Goal: Task Accomplishment & Management: Complete application form

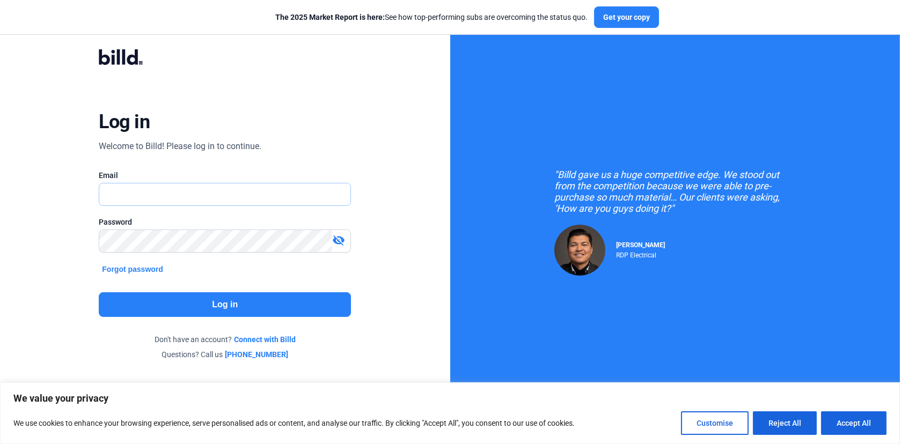
type input "[EMAIL_ADDRESS][DOMAIN_NAME]"
click at [224, 301] on button "Log in" at bounding box center [225, 304] width 252 height 25
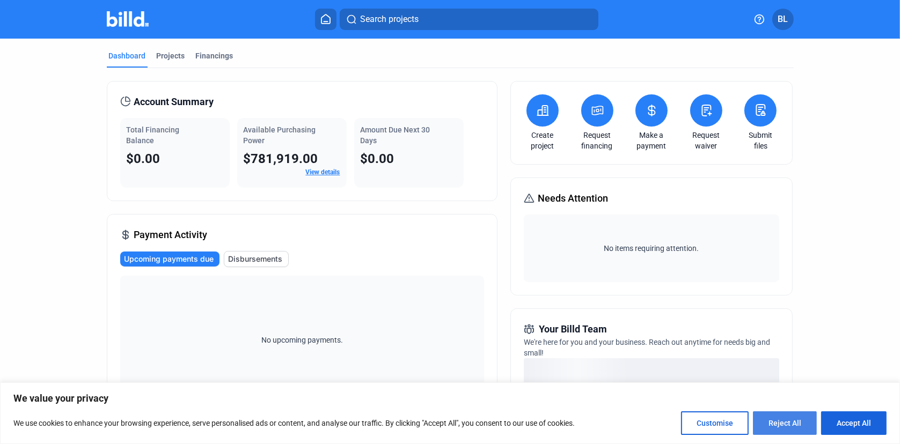
click at [784, 425] on button "Reject All" at bounding box center [785, 424] width 64 height 24
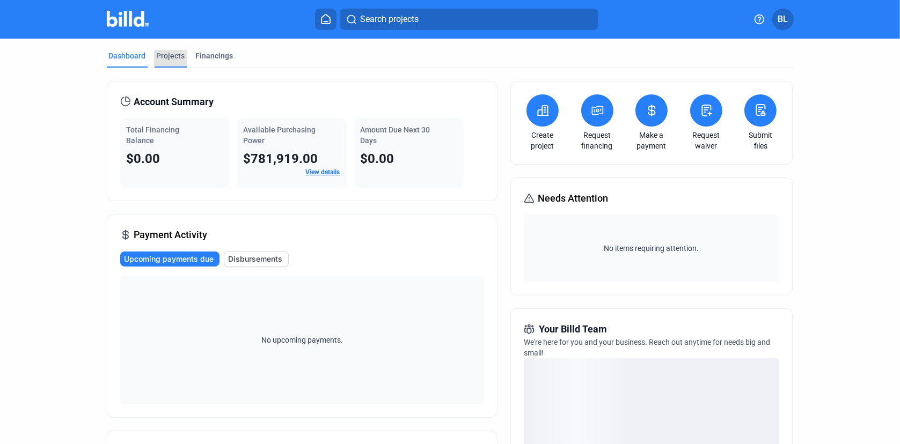
click at [167, 57] on div "Projects" at bounding box center [171, 55] width 28 height 11
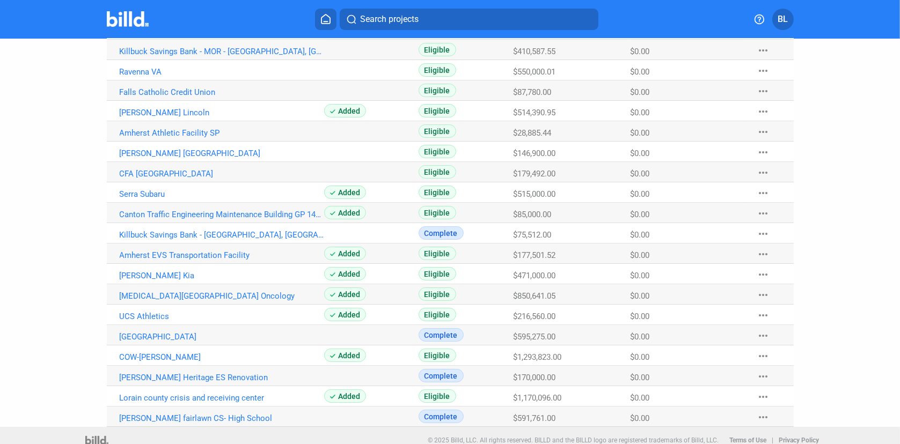
scroll to position [149, 0]
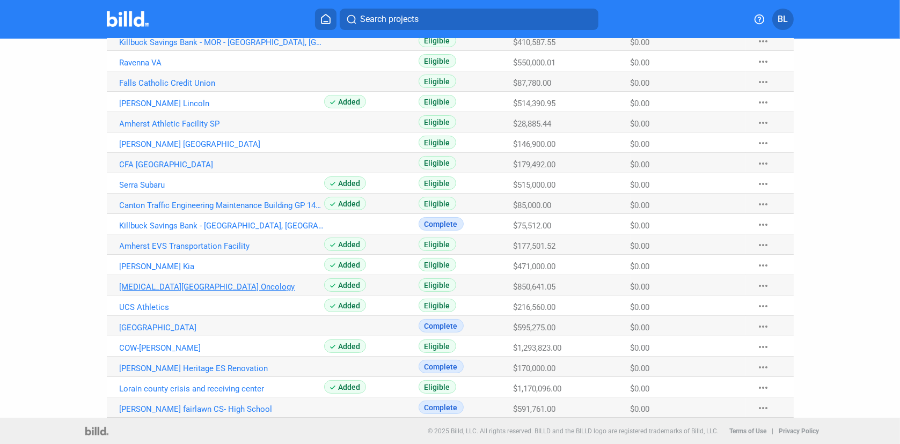
click at [190, 287] on link "[MEDICAL_DATA][GEOGRAPHIC_DATA] Oncology" at bounding box center [222, 287] width 205 height 10
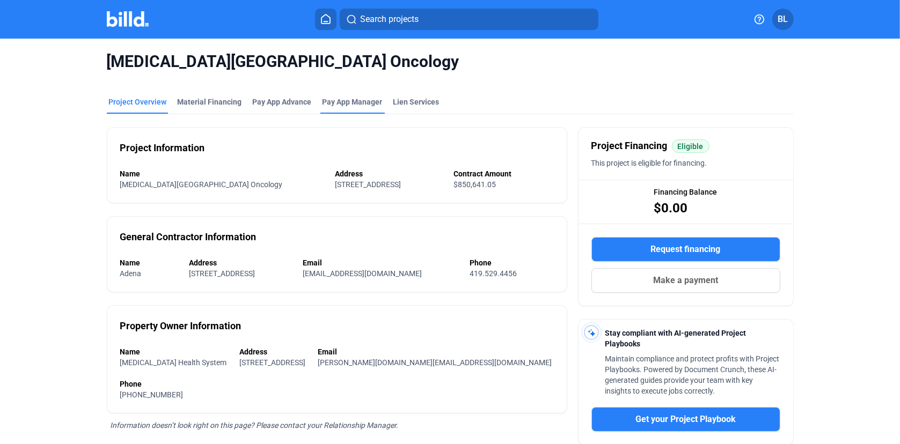
click at [343, 99] on span "Pay App Manager" at bounding box center [352, 102] width 60 height 11
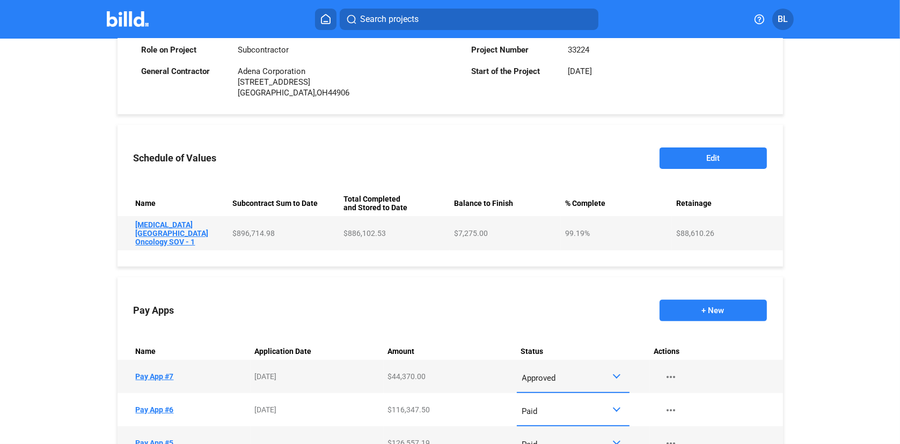
scroll to position [322, 0]
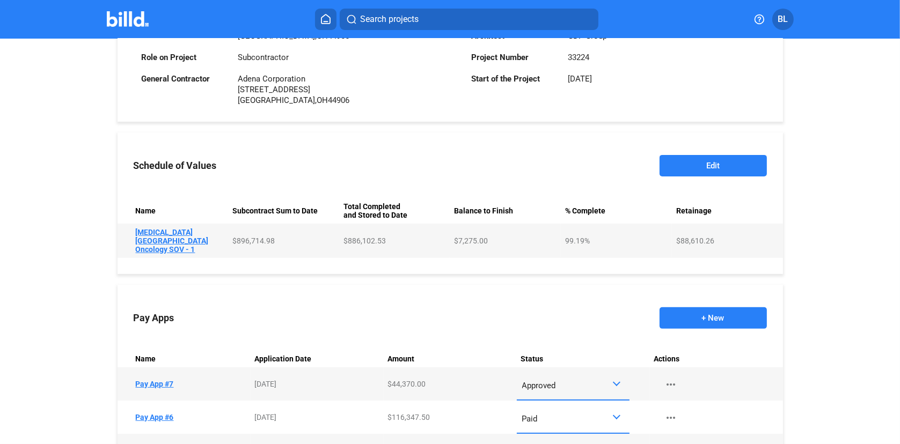
click at [704, 165] on button "Edit" at bounding box center [712, 165] width 107 height 21
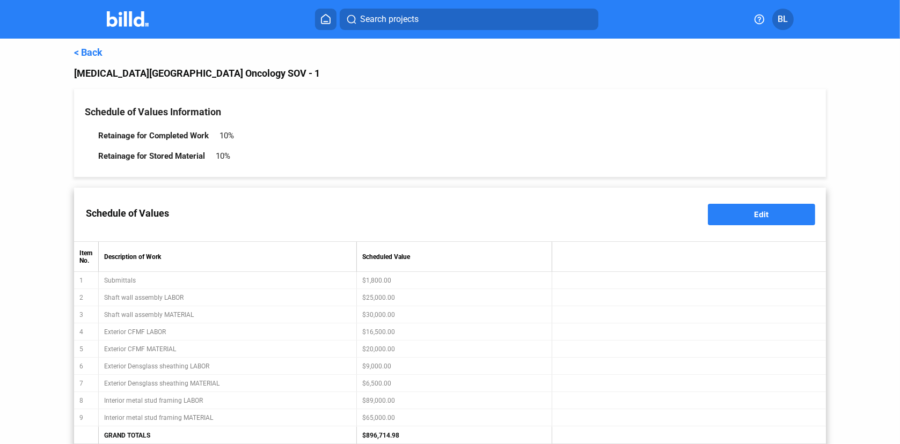
click at [761, 212] on span "Edit" at bounding box center [761, 214] width 14 height 9
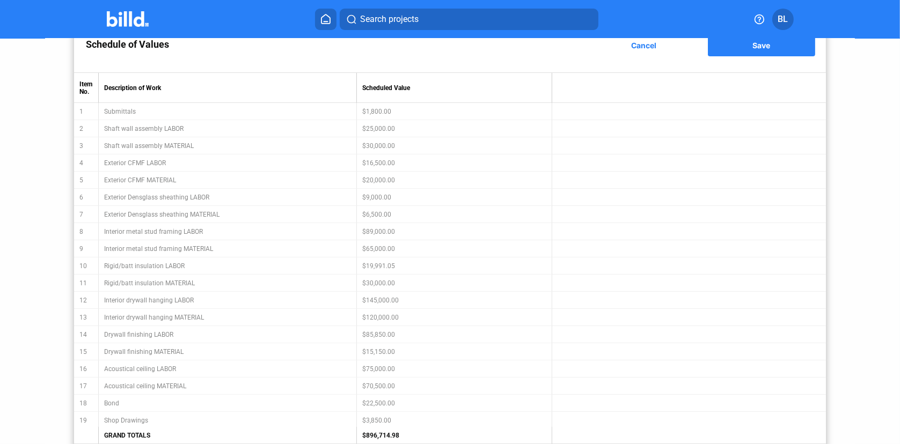
scroll to position [320, 0]
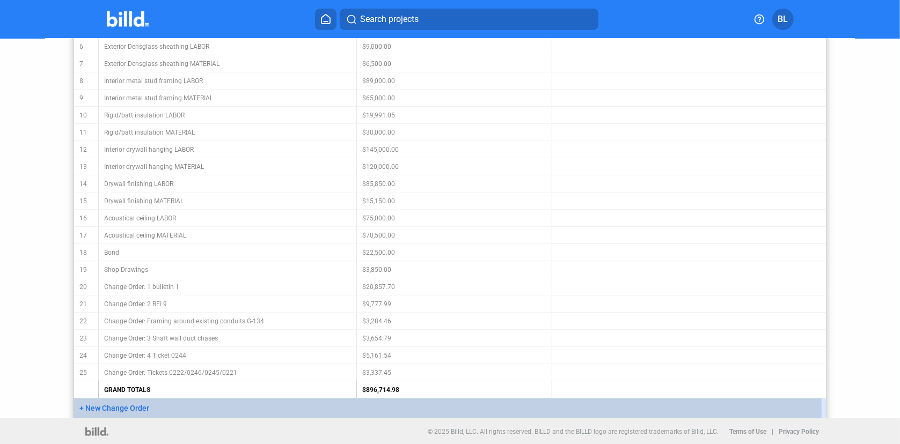
click at [126, 411] on span "+ New Change Order" at bounding box center [114, 408] width 70 height 9
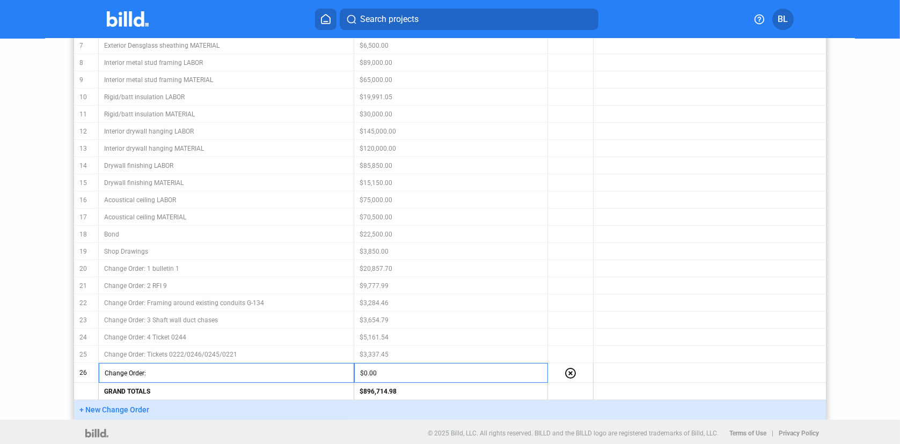
scroll to position [340, 0]
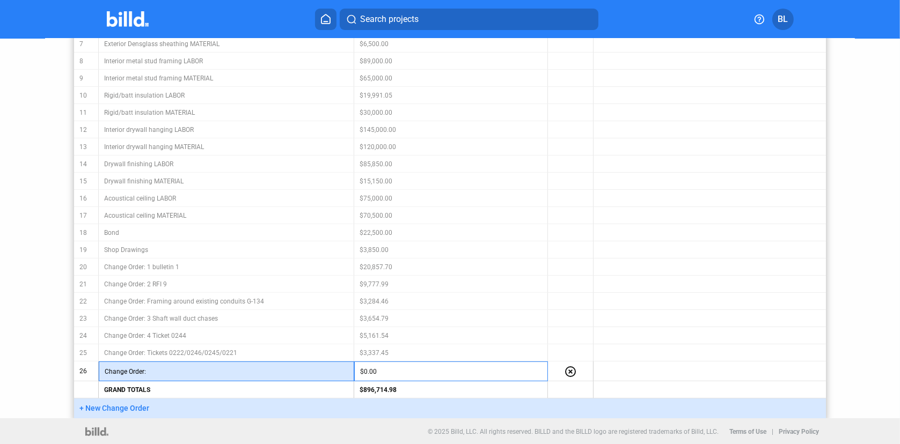
click at [185, 369] on input "text" at bounding box center [247, 372] width 202 height 16
type input "ticket 0218 fixing damaged grid by South shore"
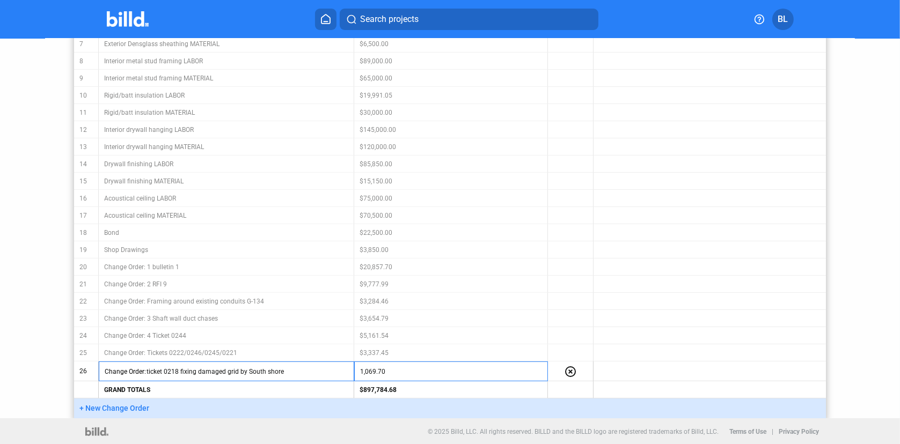
type input "$1,069.70"
click at [135, 409] on span "+ New Change Order" at bounding box center [114, 408] width 70 height 9
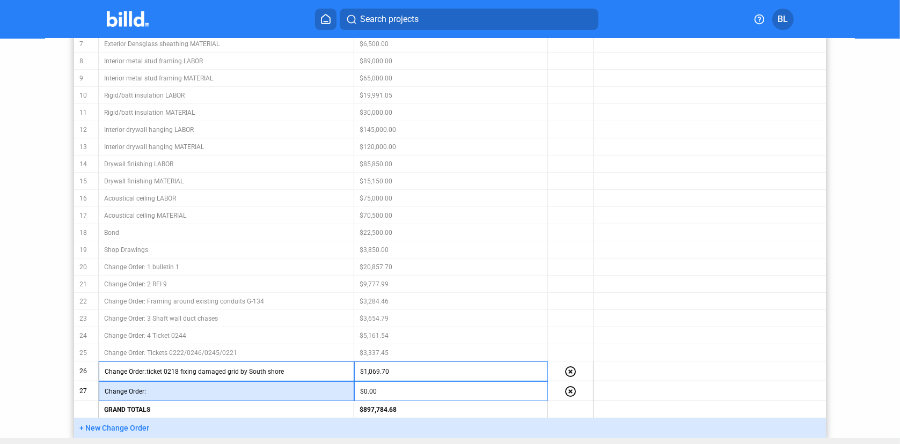
click at [166, 390] on input "text" at bounding box center [247, 392] width 202 height 16
type input "T"
type input "ticket 0220 Patch drywall near [GEOGRAPHIC_DATA] E-169, Hospital side"
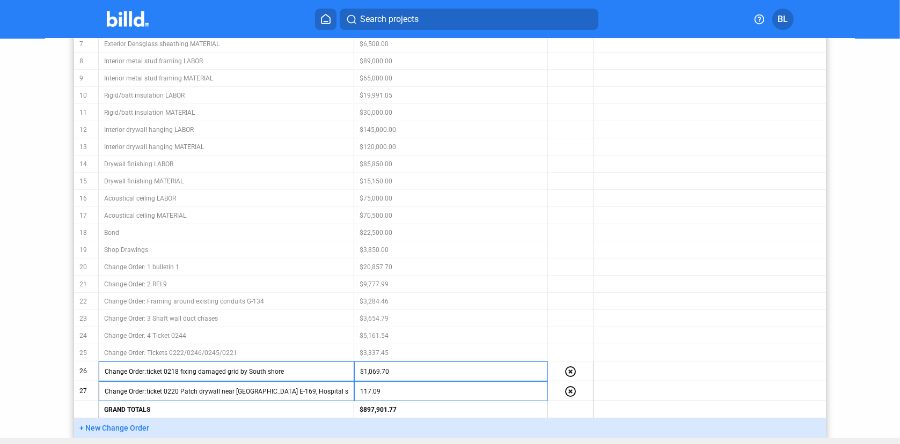
type input "$117.09"
click at [109, 424] on span "+ New Change Order" at bounding box center [114, 428] width 70 height 9
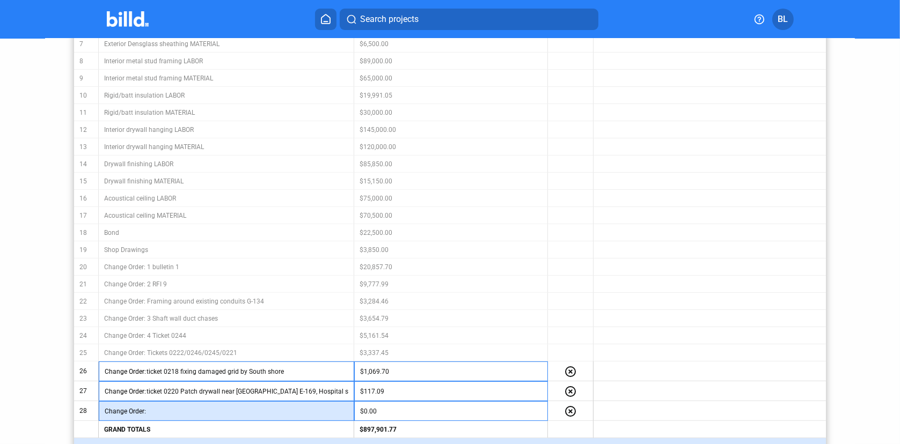
click at [157, 409] on input "text" at bounding box center [247, 411] width 202 height 16
type input "ticket 0323 remove grid for [PERSON_NAME] to remove fan and duct"
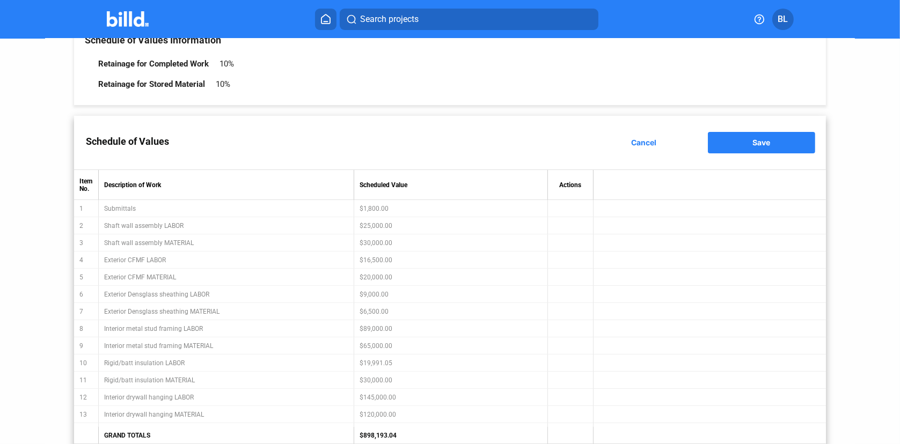
scroll to position [0, 0]
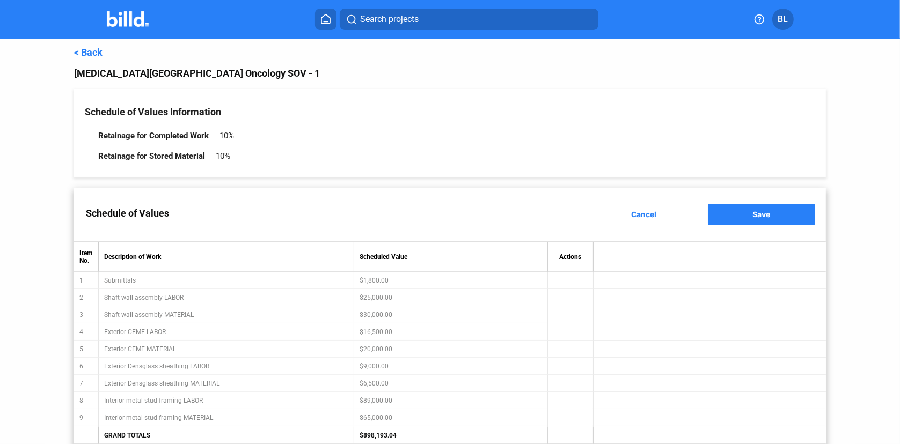
type input "$291.27"
click at [739, 216] on button "Save" at bounding box center [761, 214] width 107 height 21
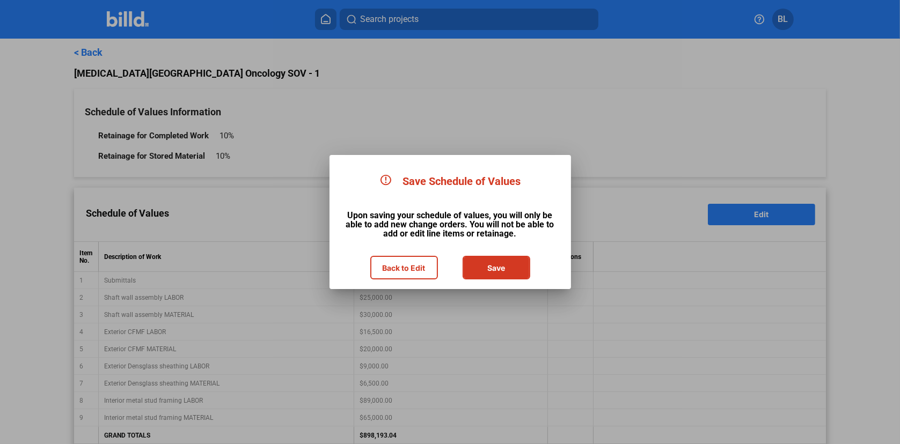
click at [482, 270] on button "Save" at bounding box center [496, 267] width 65 height 21
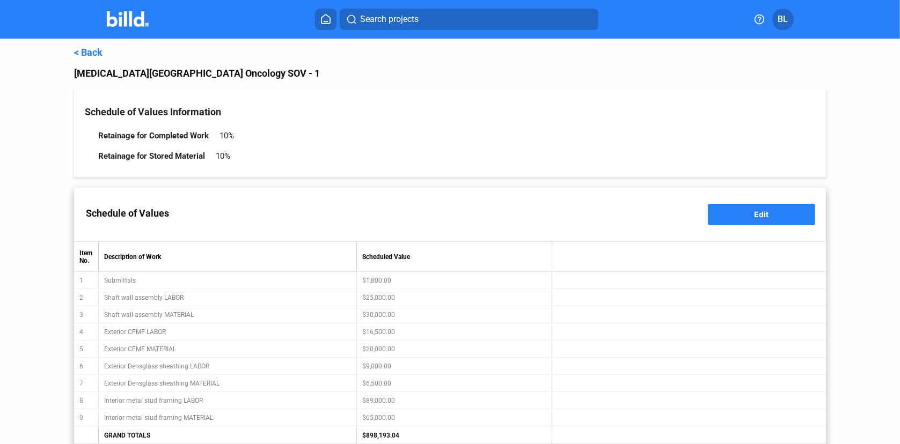
type input "Change Order: ticket 0218 fixing damaged grid by South shore"
type input "Change Order: ticket 0220 Patch drywall near [GEOGRAPHIC_DATA] E-169, Hospital …"
type input "Change Order: ticket 0323 remove grid for [PERSON_NAME] to remove fan and duct"
click at [86, 50] on link "< Back" at bounding box center [88, 52] width 28 height 11
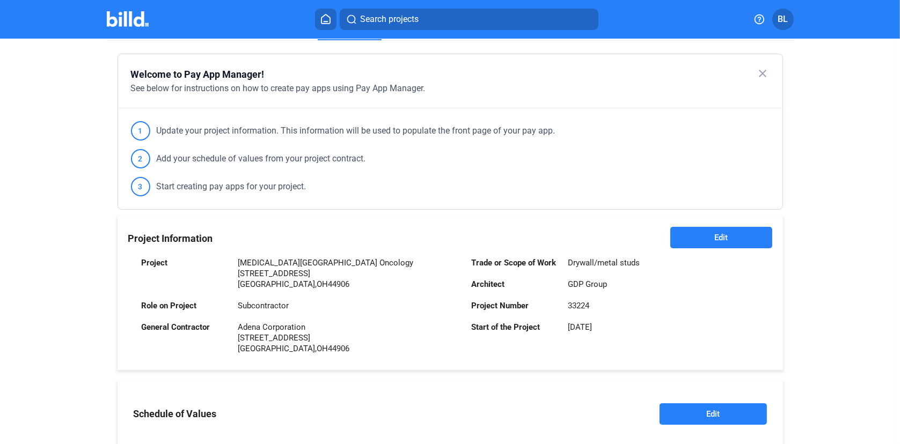
scroll to position [535, 0]
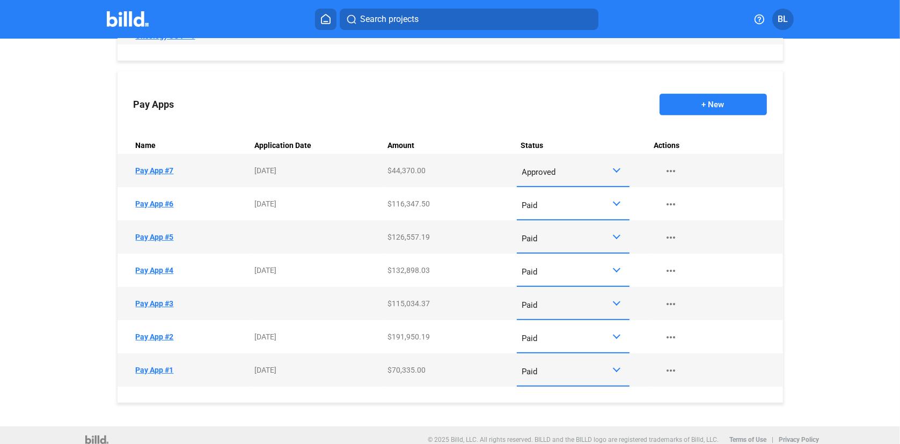
click at [711, 98] on button "+ New" at bounding box center [712, 104] width 107 height 21
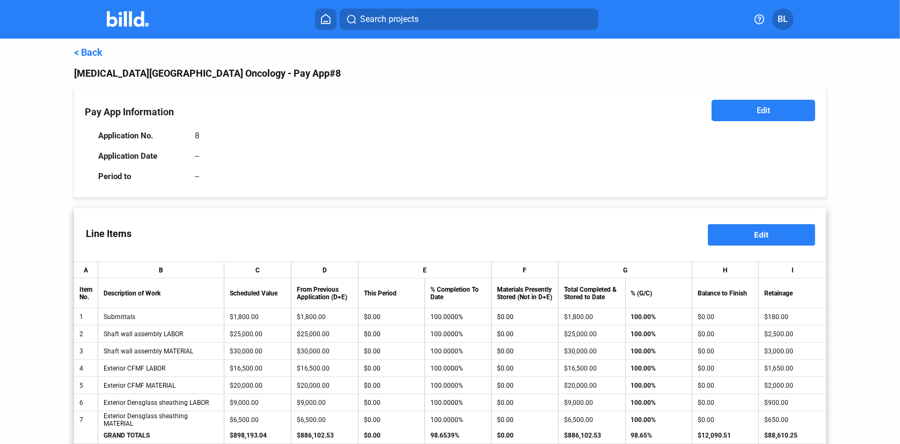
click at [760, 236] on span "Edit" at bounding box center [761, 234] width 14 height 9
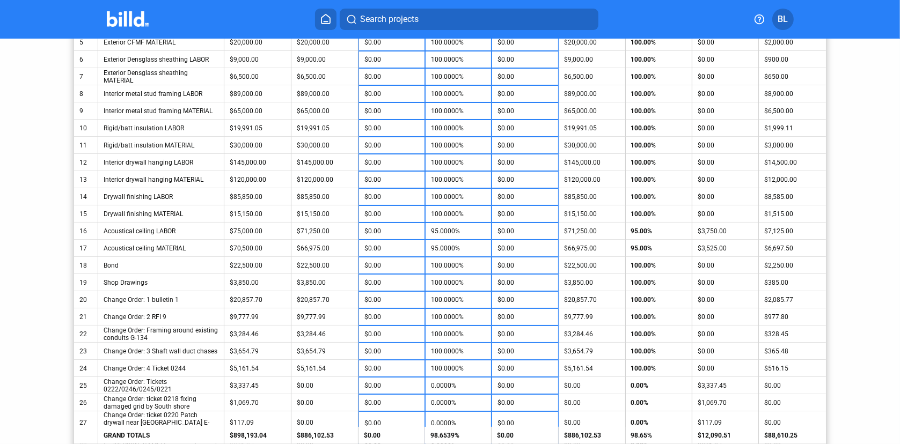
scroll to position [340, 0]
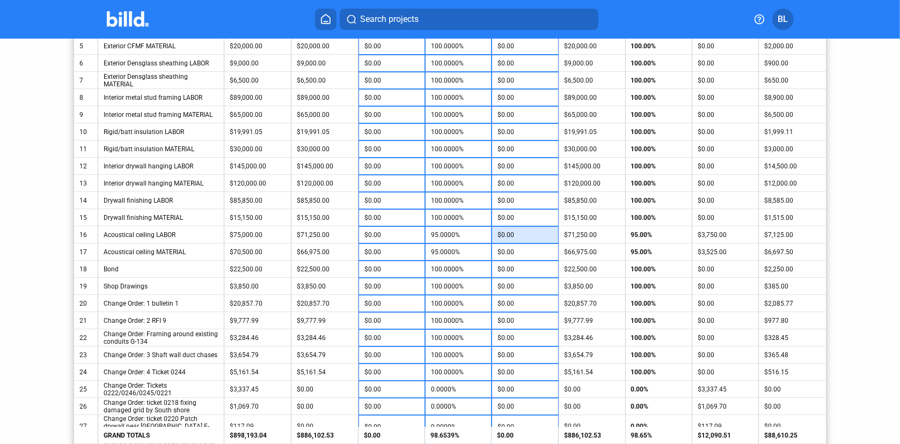
click at [516, 234] on input "$0.00" at bounding box center [524, 235] width 55 height 16
type input "$100.00"
click at [511, 249] on input "$0.00" at bounding box center [524, 252] width 55 height 16
click at [515, 234] on input "$100.00" at bounding box center [524, 235] width 55 height 16
type input "$0.00"
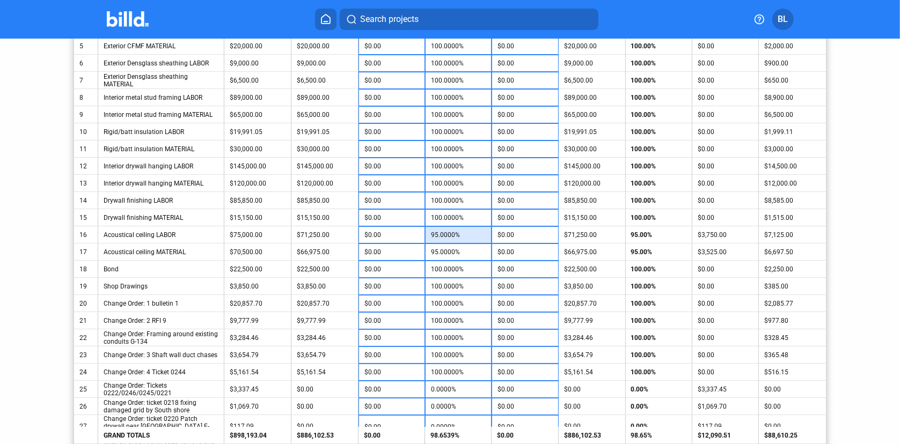
click at [460, 234] on input "95.0000%" at bounding box center [458, 235] width 55 height 16
type input "1"
type input "-$70,500.00"
type input "10"
type input "-$63,750.00"
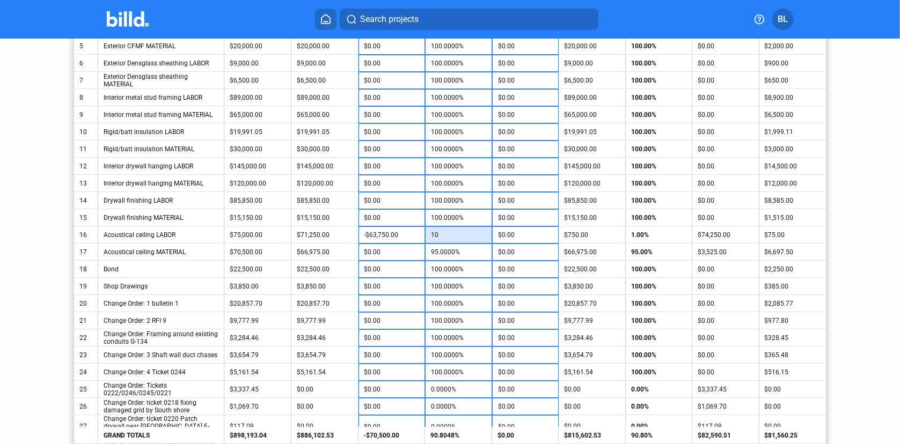
type input "100"
type input "$3,750.00"
type input "100.0000%"
click at [454, 255] on input "95.0000%" at bounding box center [458, 252] width 55 height 16
type input "1"
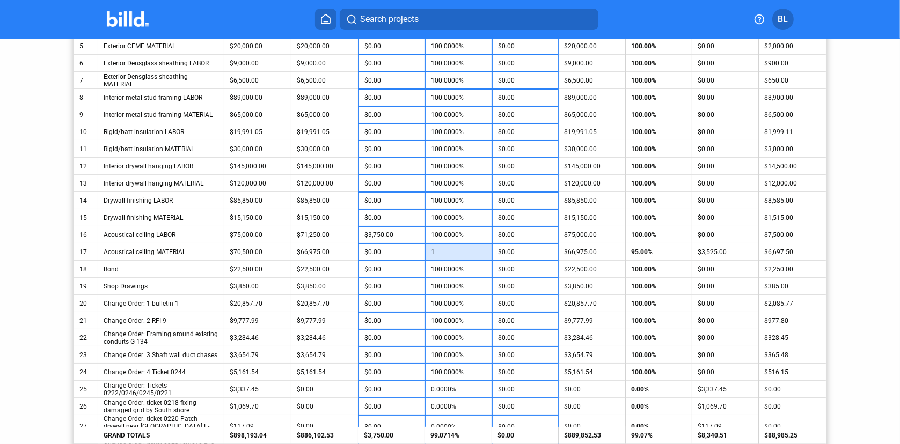
type input "-$66,270.00"
type input "10"
type input "-$59,925.00"
type input "100"
type input "$3,525.00"
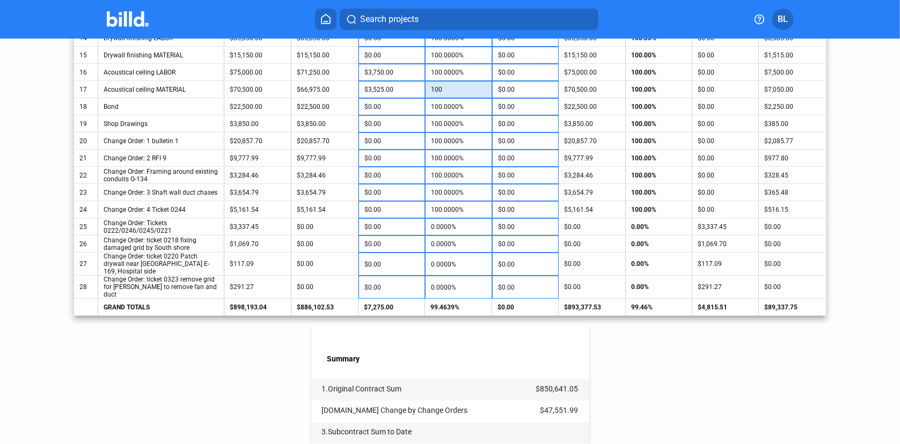
scroll to position [537, 0]
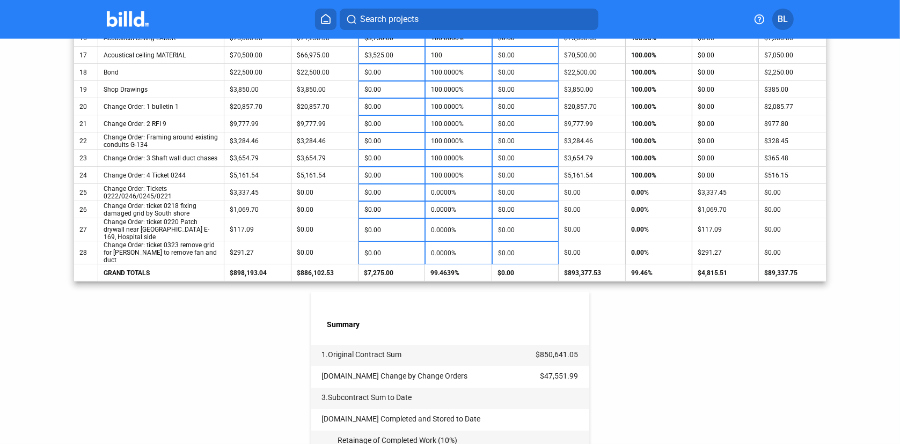
type input "100.0000%"
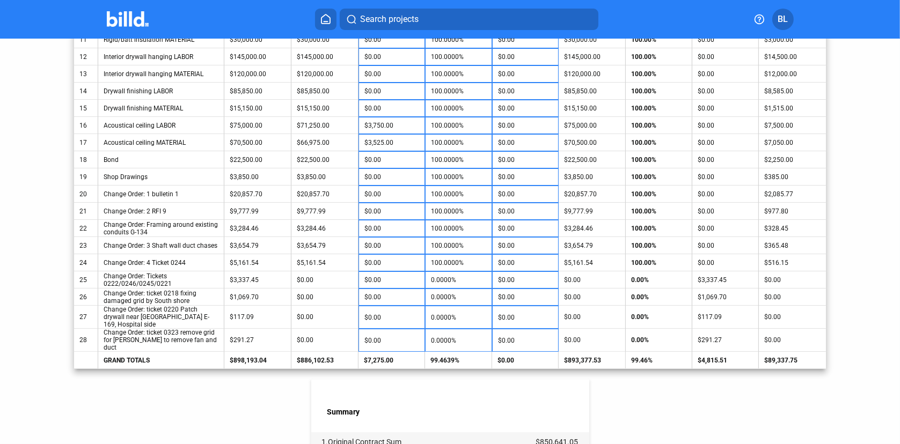
scroll to position [447, 0]
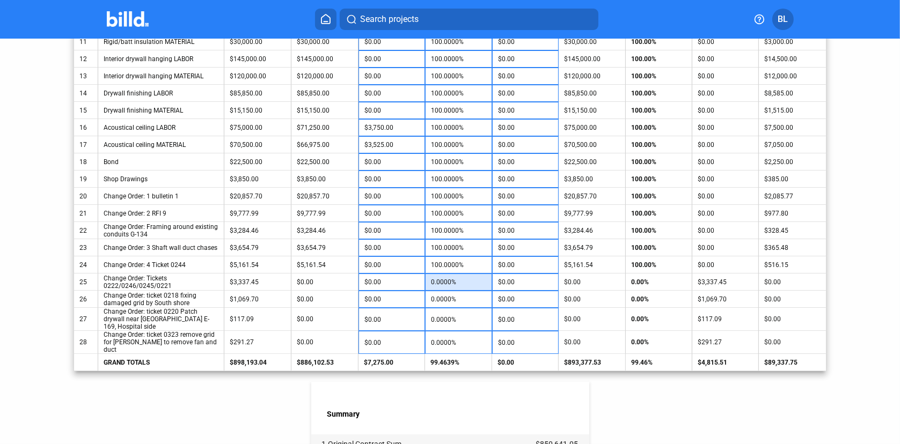
click at [446, 281] on input "0.0000%" at bounding box center [458, 282] width 55 height 16
type input "1"
type input "$33.37"
type input "10"
type input "$333.75"
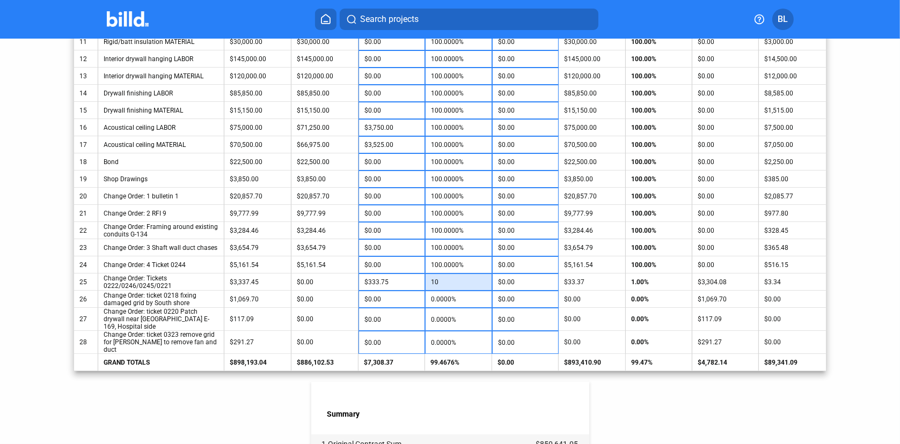
type input "100"
type input "$3,337.45"
type input "100.0000%"
click at [463, 303] on input "0.0000%" at bounding box center [458, 299] width 55 height 16
type input "1"
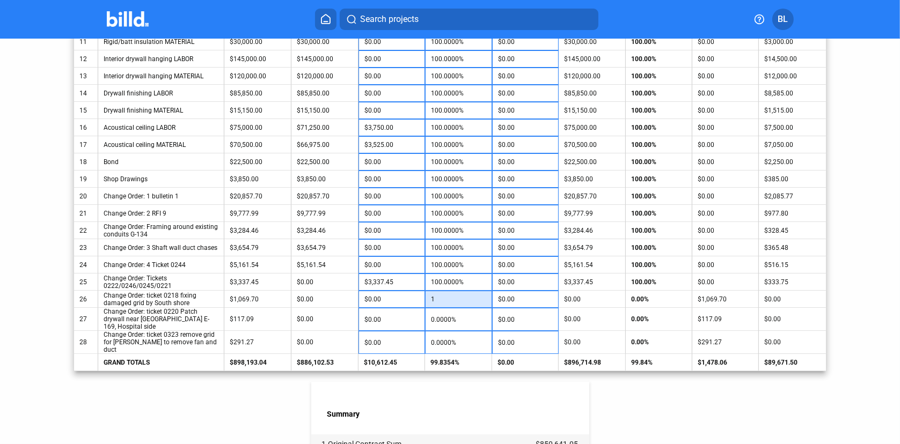
type input "$10.70"
type input "10"
type input "$106.97"
type input "100"
type input "$1,069.70"
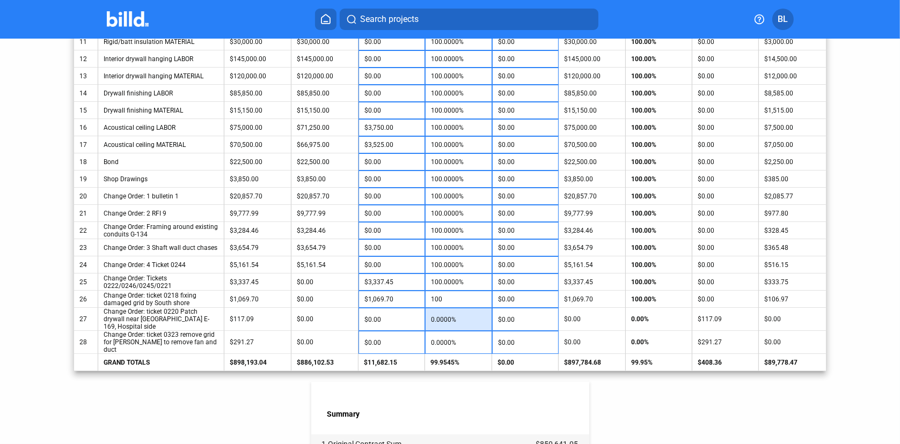
type input "100.0000%"
click at [451, 319] on input "0.0000%" at bounding box center [458, 320] width 55 height 16
type input "1"
type input "$1.17"
type input "10"
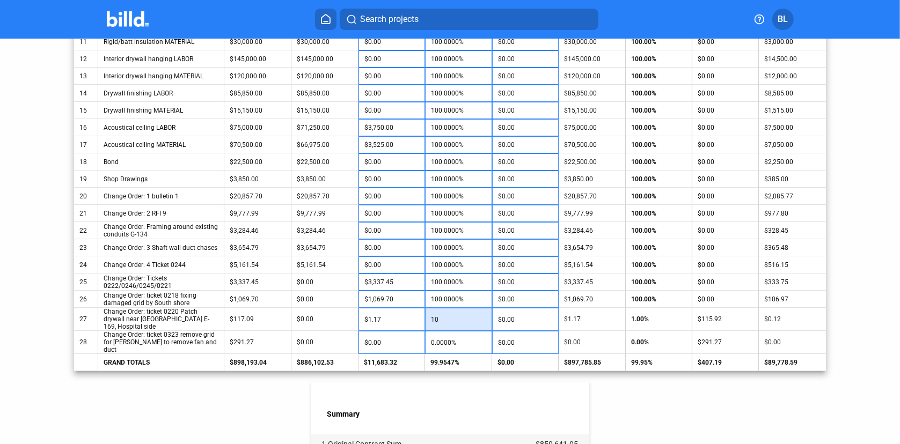
type input "$11.71"
type input "100"
type input "$117.09"
type input "100.0000%"
click at [449, 340] on input "0.0000%" at bounding box center [458, 343] width 55 height 16
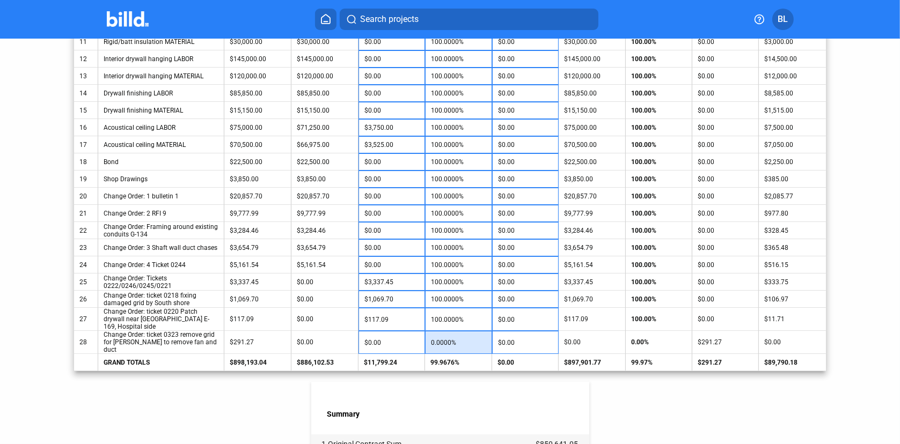
type input "1"
type input "$2.91"
type input "10"
type input "$29.13"
type input "100"
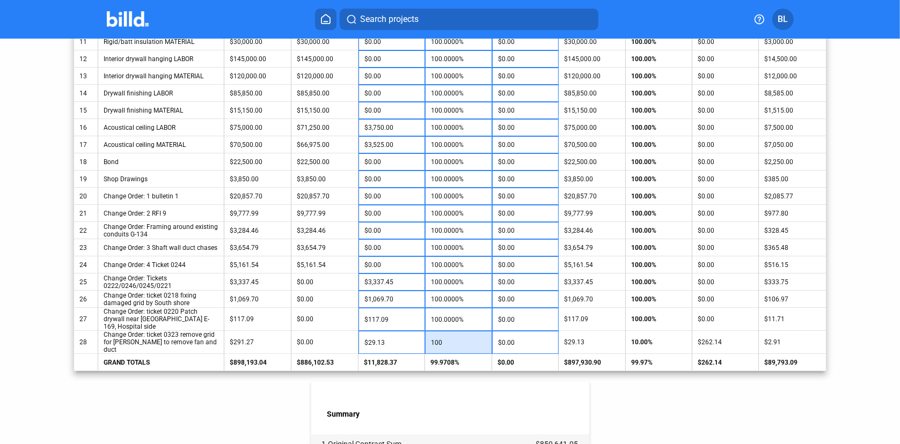
type input "$291.27"
type input "100.0000%"
click at [613, 378] on div "< Back [MEDICAL_DATA][GEOGRAPHIC_DATA] Oncology - Pay App #8 Pay App Informatio…" at bounding box center [450, 171] width 752 height 1158
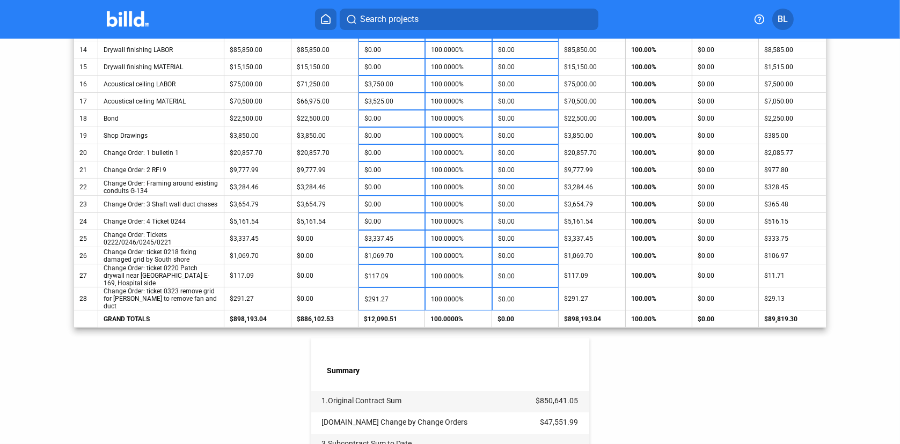
scroll to position [773, 0]
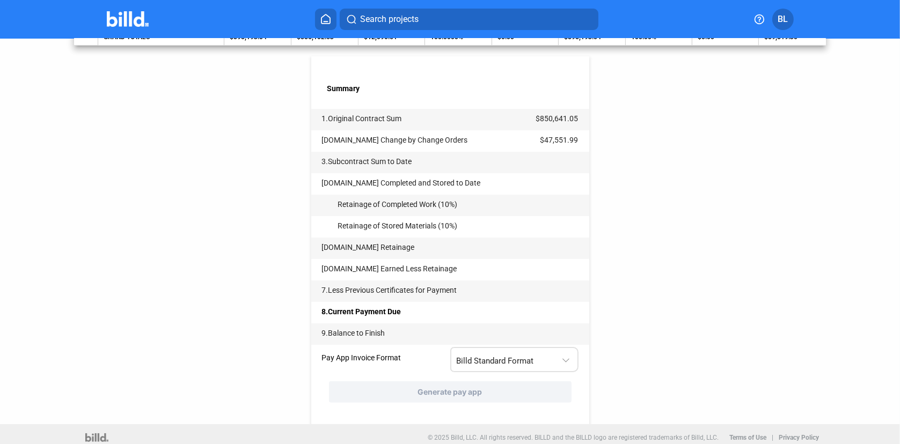
click at [511, 356] on span "Billd Standard Format" at bounding box center [495, 361] width 77 height 10
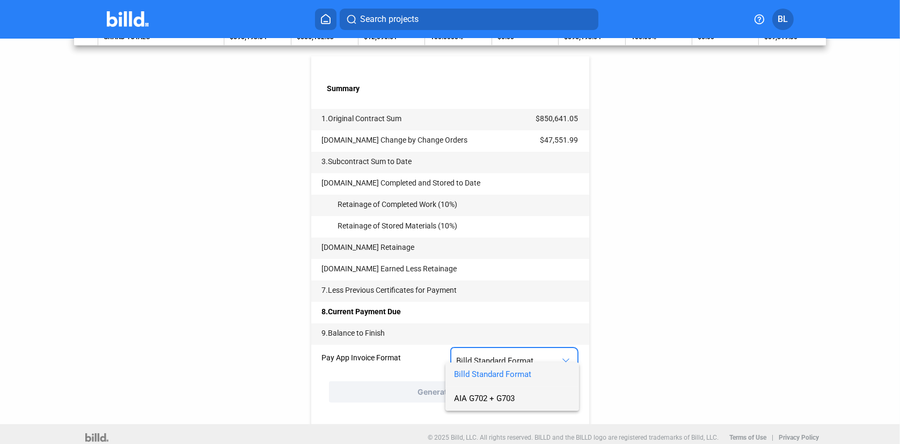
click at [505, 397] on span "AIA G702 + G703" at bounding box center [484, 399] width 61 height 10
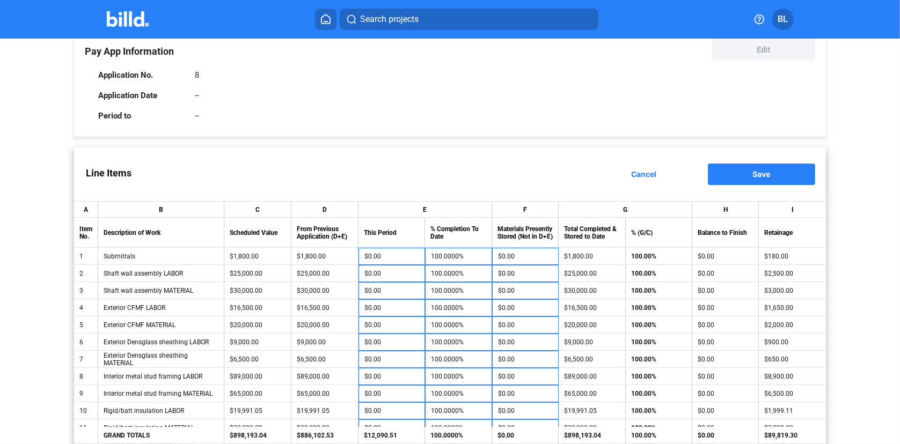
scroll to position [0, 0]
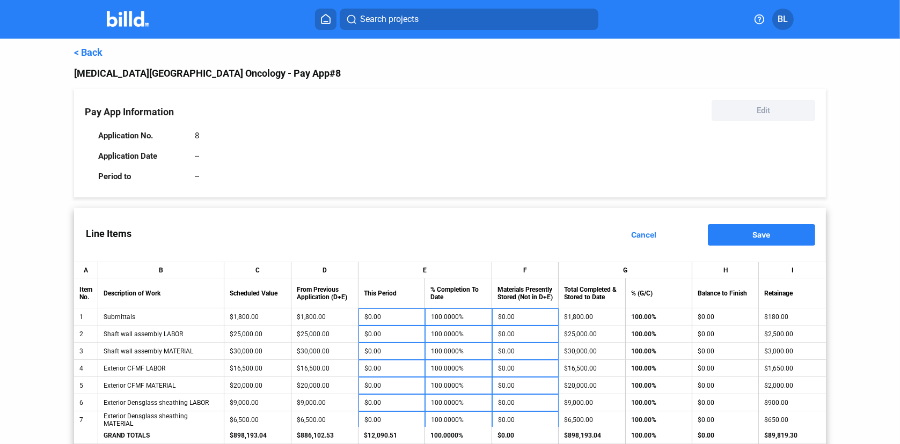
click at [745, 232] on button "Save" at bounding box center [761, 234] width 107 height 21
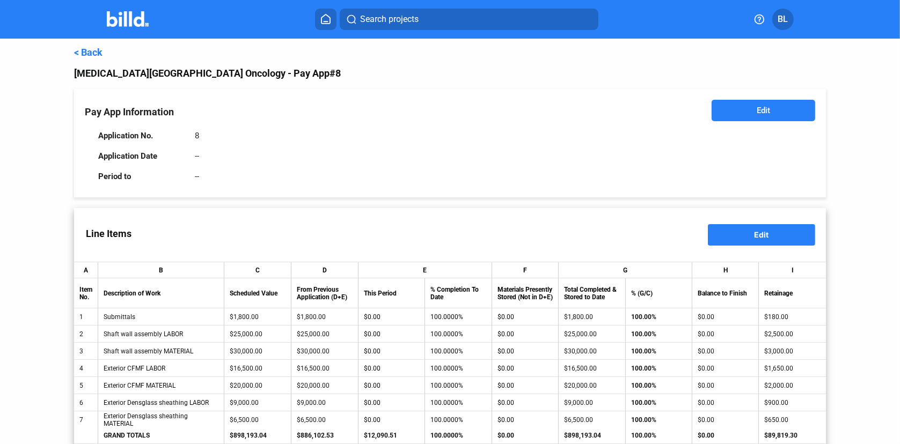
click at [732, 105] on button "Edit" at bounding box center [763, 110] width 104 height 21
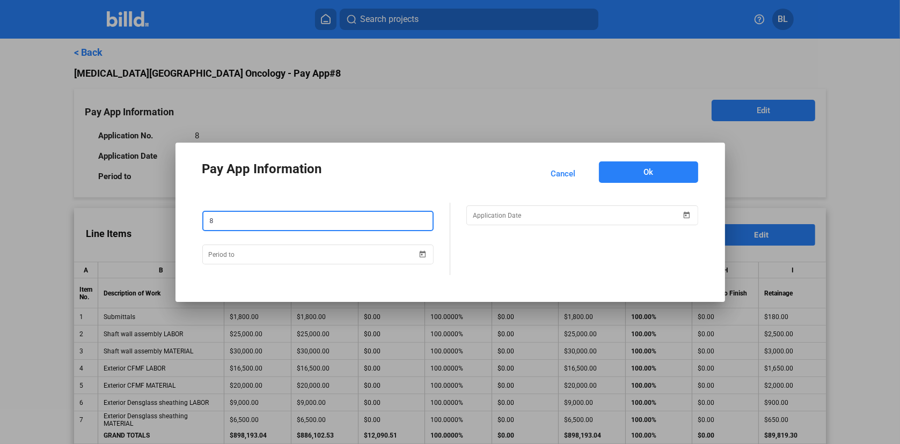
click at [280, 222] on input "8" at bounding box center [318, 221] width 230 height 18
click at [691, 213] on span "Open calendar" at bounding box center [687, 209] width 26 height 26
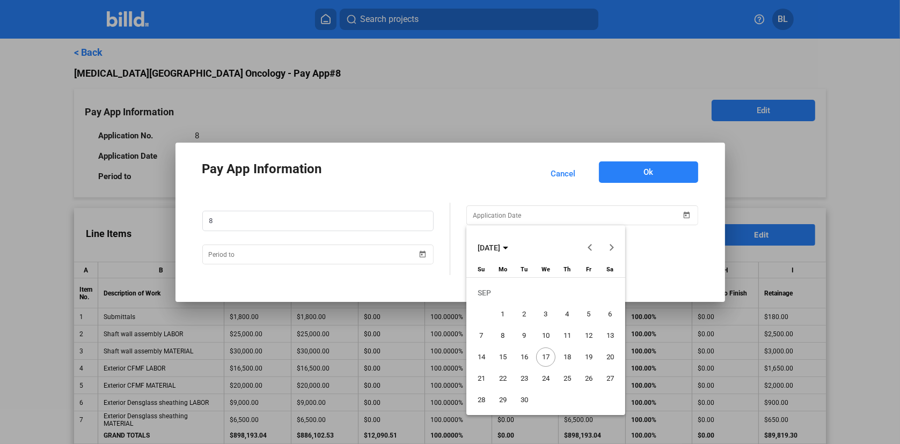
click at [549, 357] on span "17" at bounding box center [545, 357] width 19 height 19
type input "[DATE]"
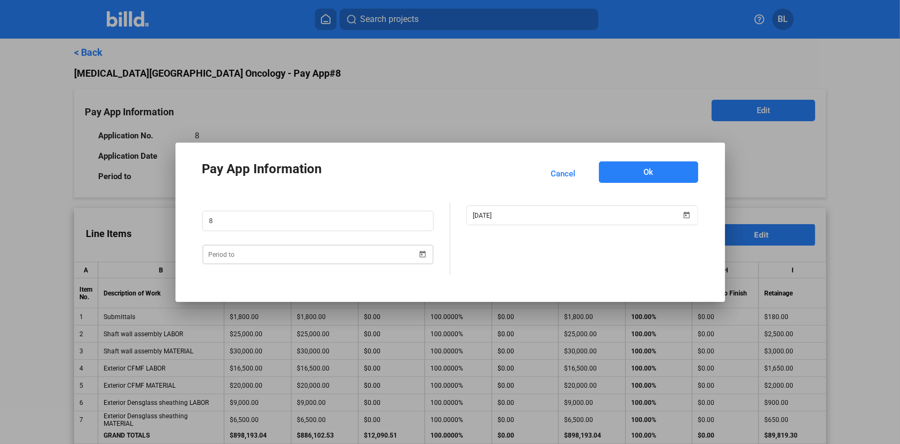
click at [237, 250] on div "Pay App Information Cancel Ok 8 [DATE]" at bounding box center [450, 222] width 900 height 444
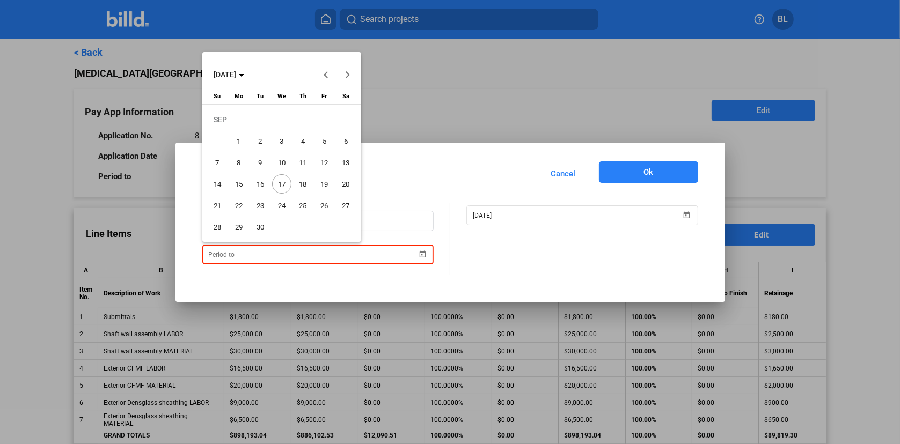
click at [261, 226] on span "30" at bounding box center [260, 226] width 19 height 19
type input "[DATE]"
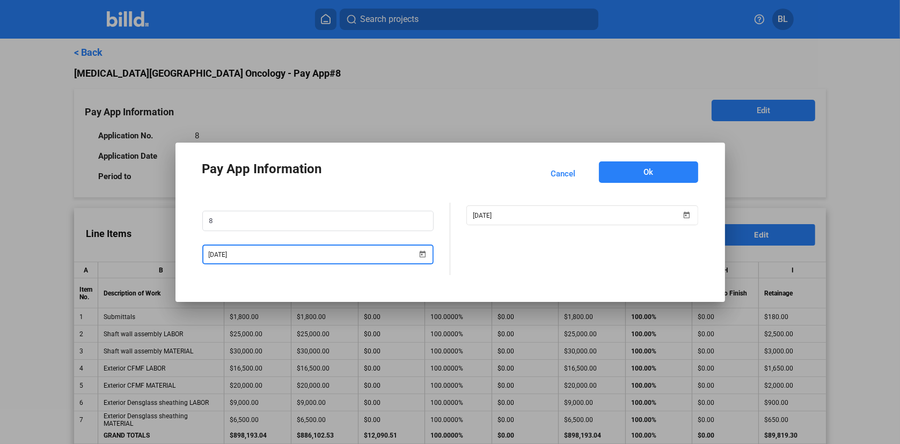
click at [669, 173] on button "Ok" at bounding box center [648, 172] width 99 height 21
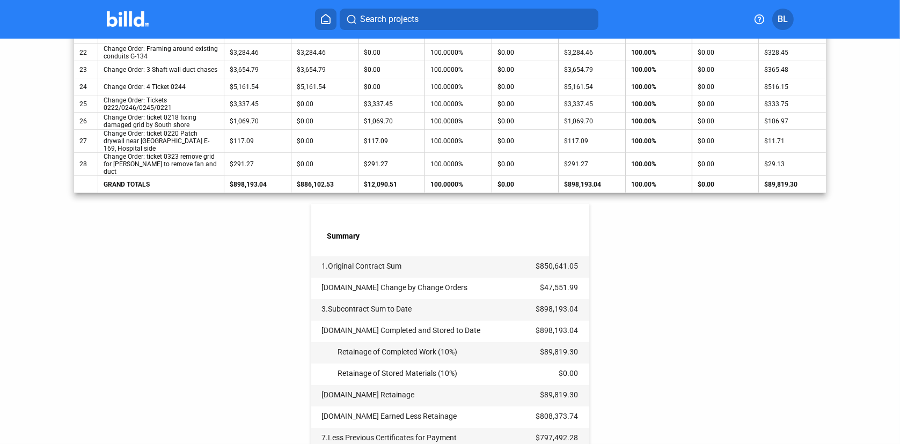
scroll to position [773, 0]
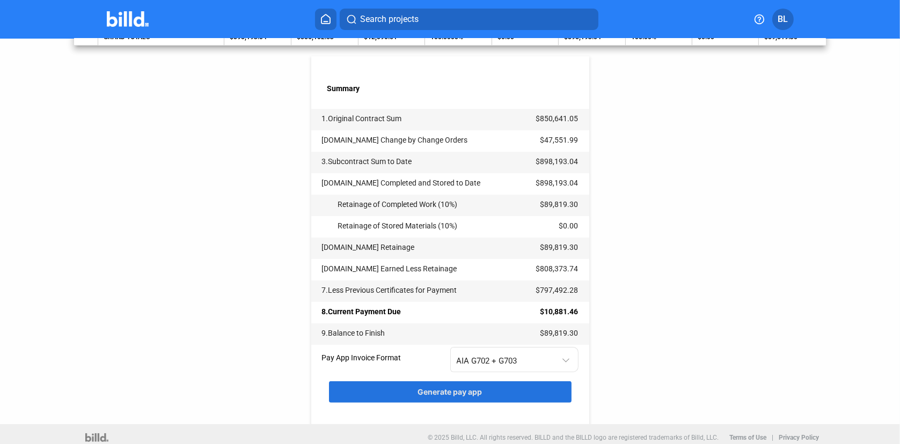
click at [443, 387] on span "Generate pay app" at bounding box center [450, 391] width 64 height 9
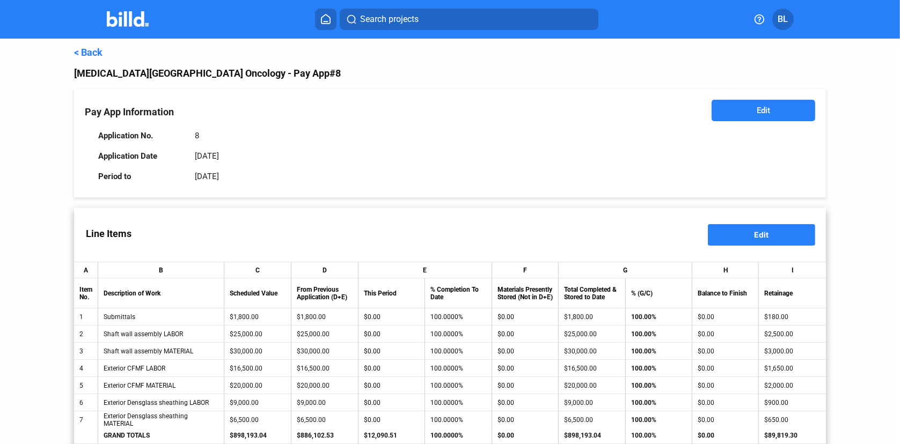
click at [98, 54] on link "< Back" at bounding box center [88, 52] width 28 height 11
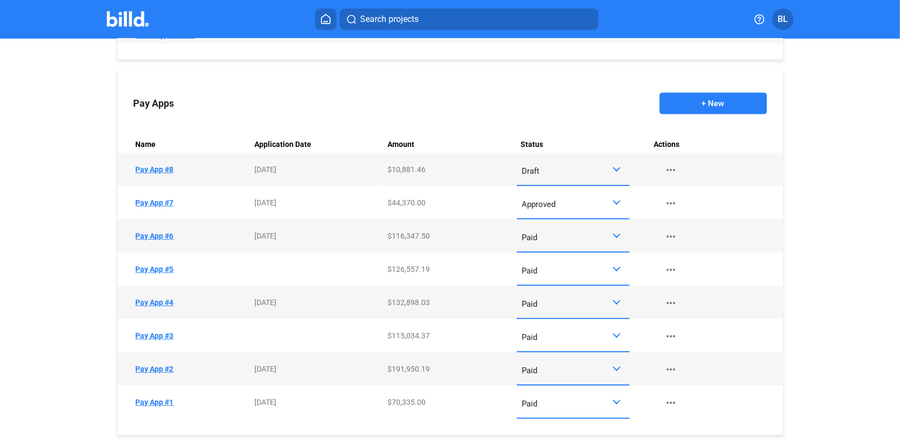
scroll to position [568, 0]
